Goal: Obtain resource: Obtain resource

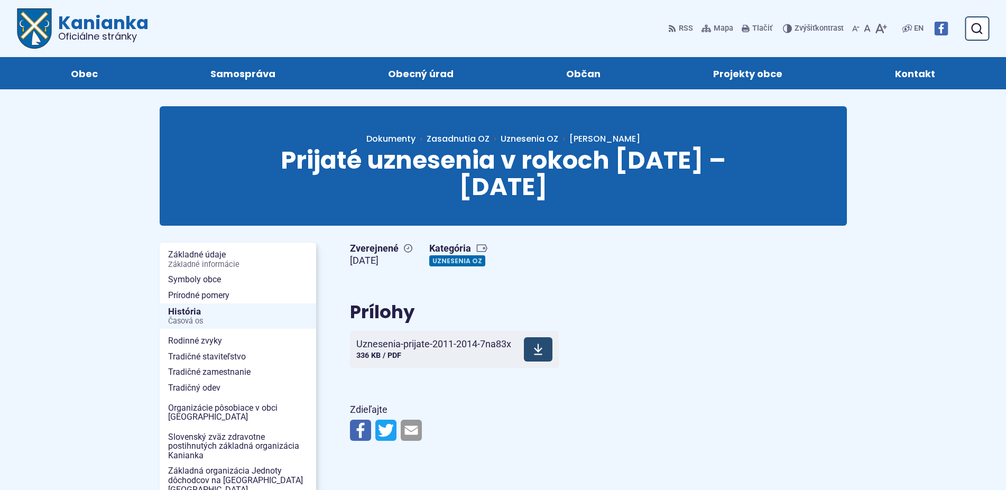
click at [539, 337] on span at bounding box center [538, 349] width 29 height 24
click at [541, 343] on icon at bounding box center [539, 349] width 10 height 13
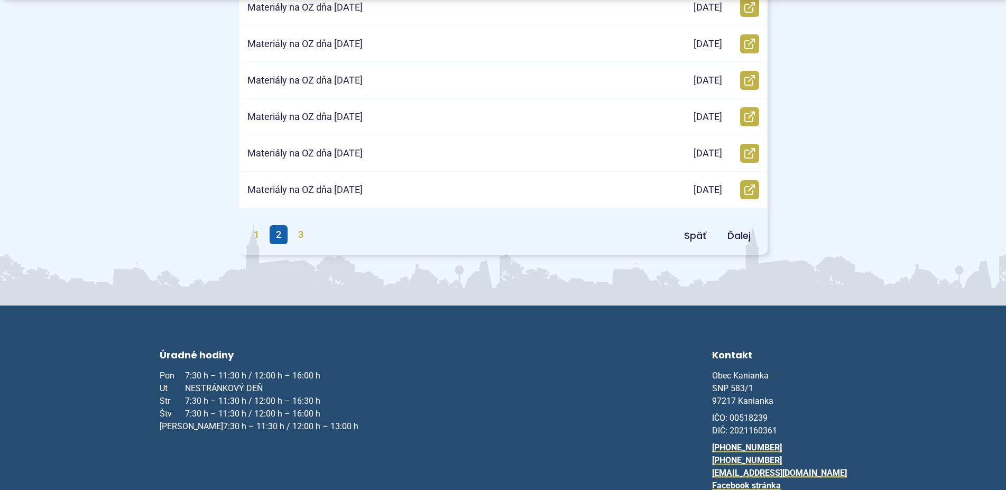
scroll to position [593, 0]
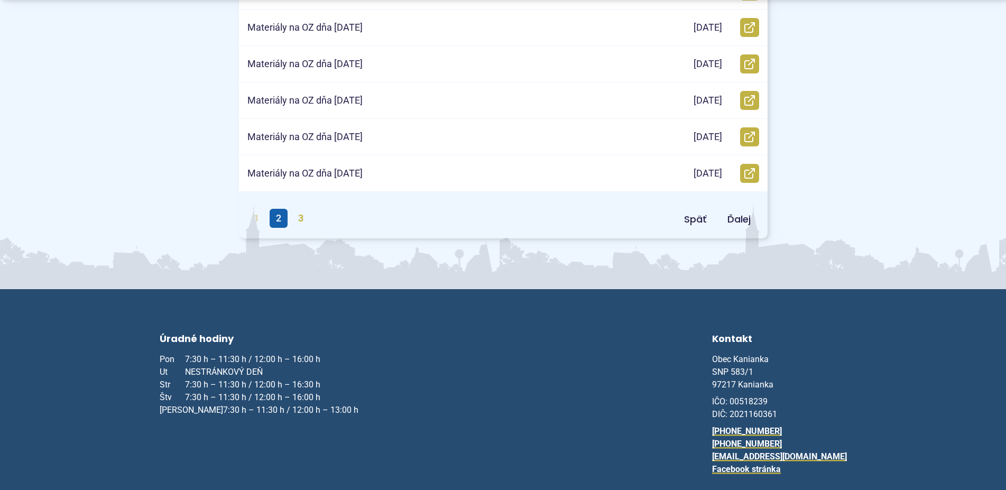
click at [255, 217] on link "1" at bounding box center [256, 218] width 18 height 19
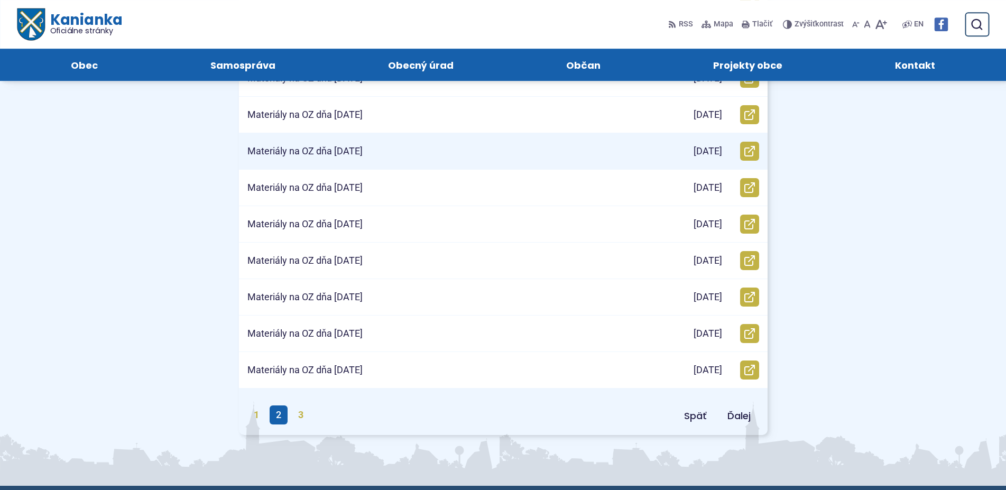
scroll to position [270, 0]
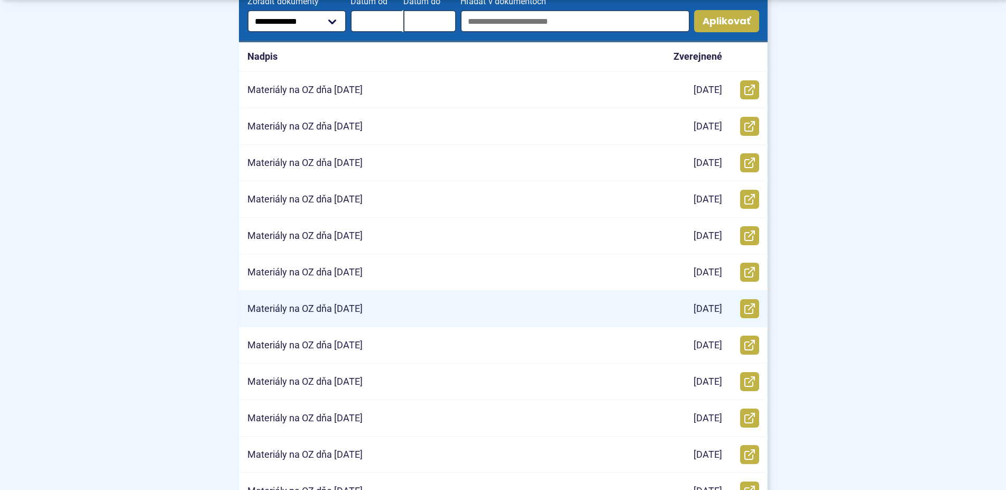
scroll to position [378, 0]
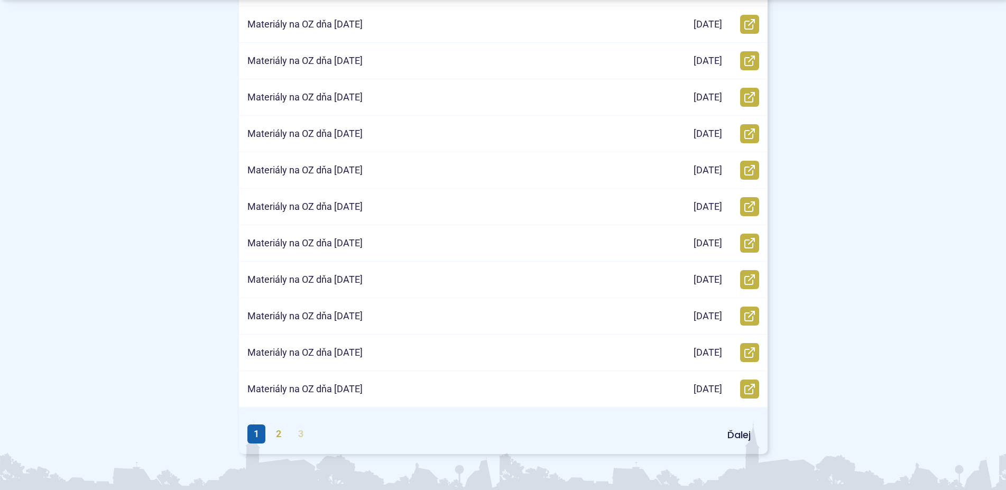
click at [299, 437] on link "3" at bounding box center [301, 434] width 18 height 19
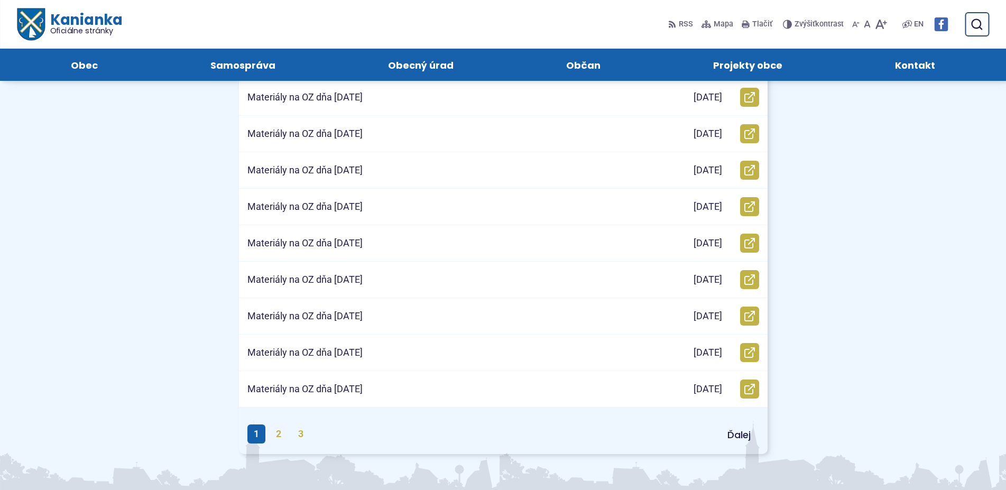
scroll to position [108, 0]
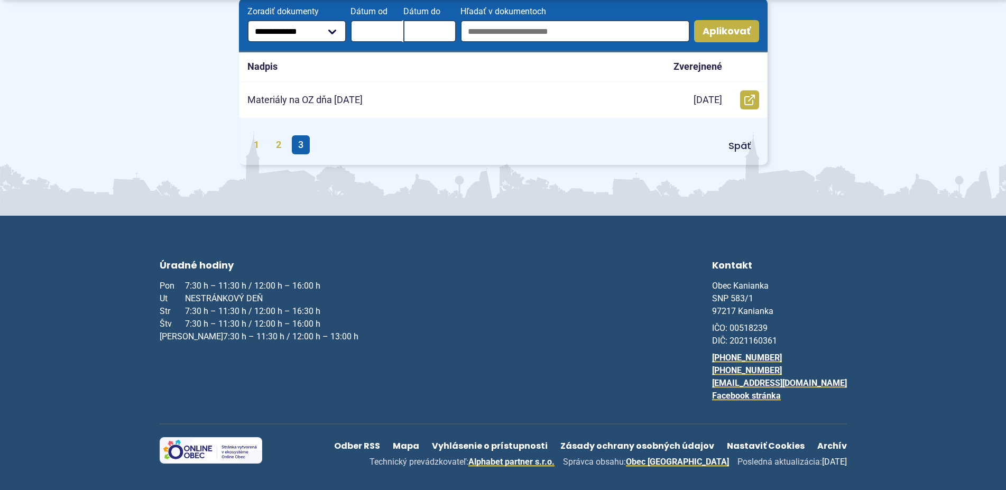
scroll to position [50, 0]
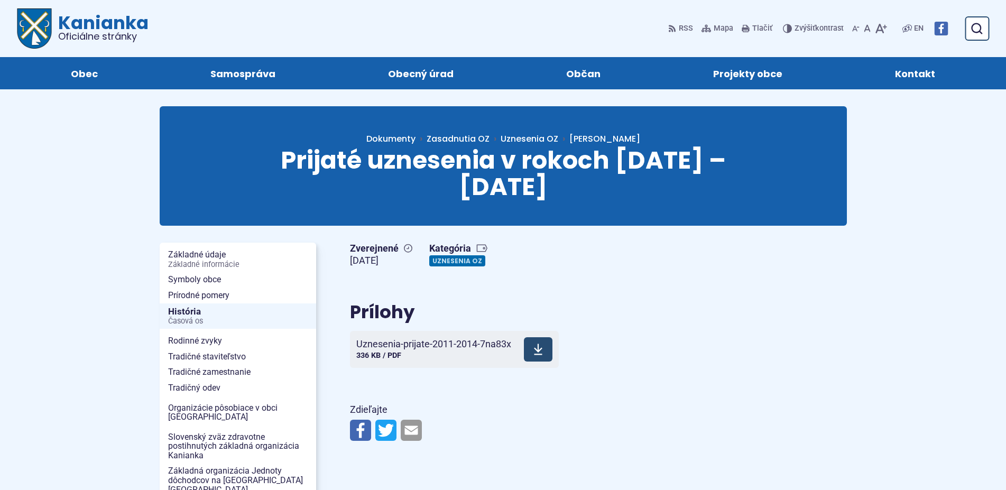
click at [549, 337] on span at bounding box center [538, 349] width 29 height 24
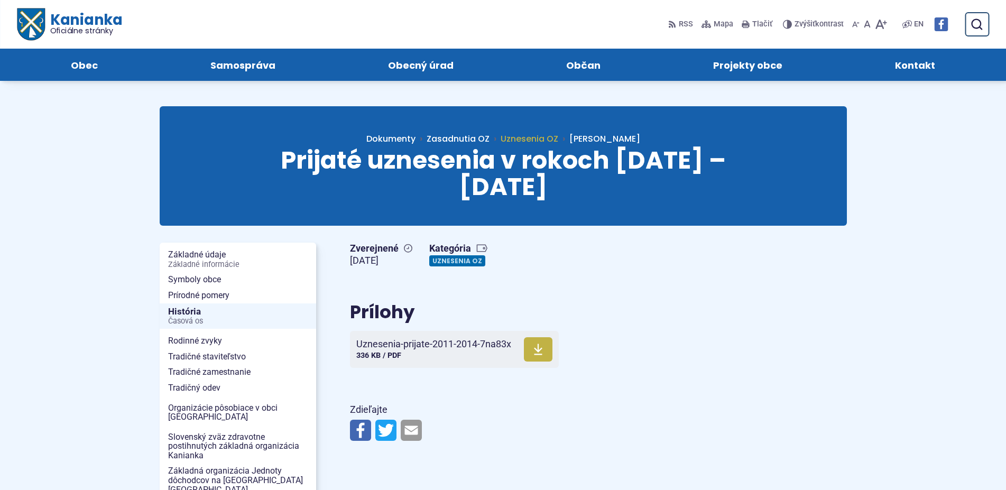
click at [558, 137] on span "Uznesenia OZ" at bounding box center [530, 139] width 58 height 12
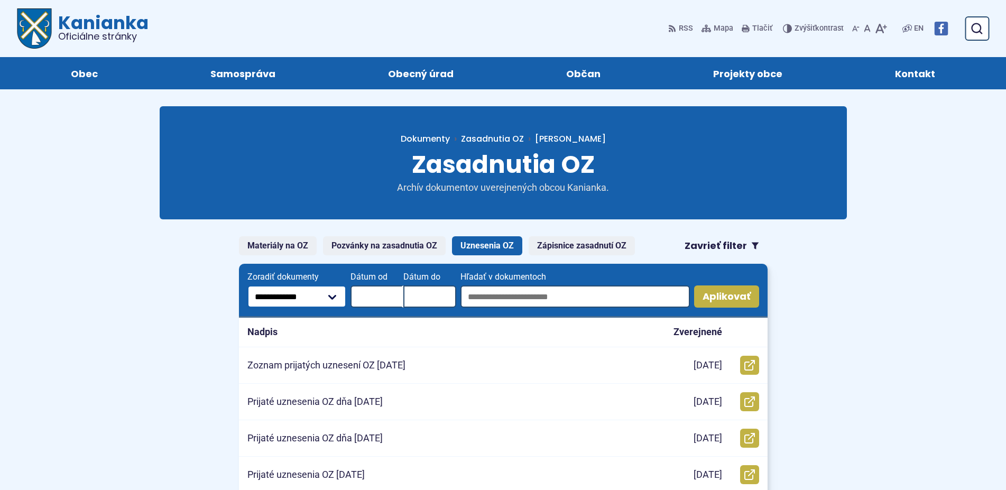
click at [247, 286] on select "**********" at bounding box center [296, 297] width 99 height 22
drag, startPoint x: 331, startPoint y: 297, endPoint x: 120, endPoint y: 299, distance: 211.0
click at [366, 297] on input "Dátum od August 2025 Po Ut Str Štv Pi So Ne 1 2 3 4 5 6 7 8 9 10 11 12 13 14 15…" at bounding box center [377, 297] width 53 height 22
